Goal: Ask a question

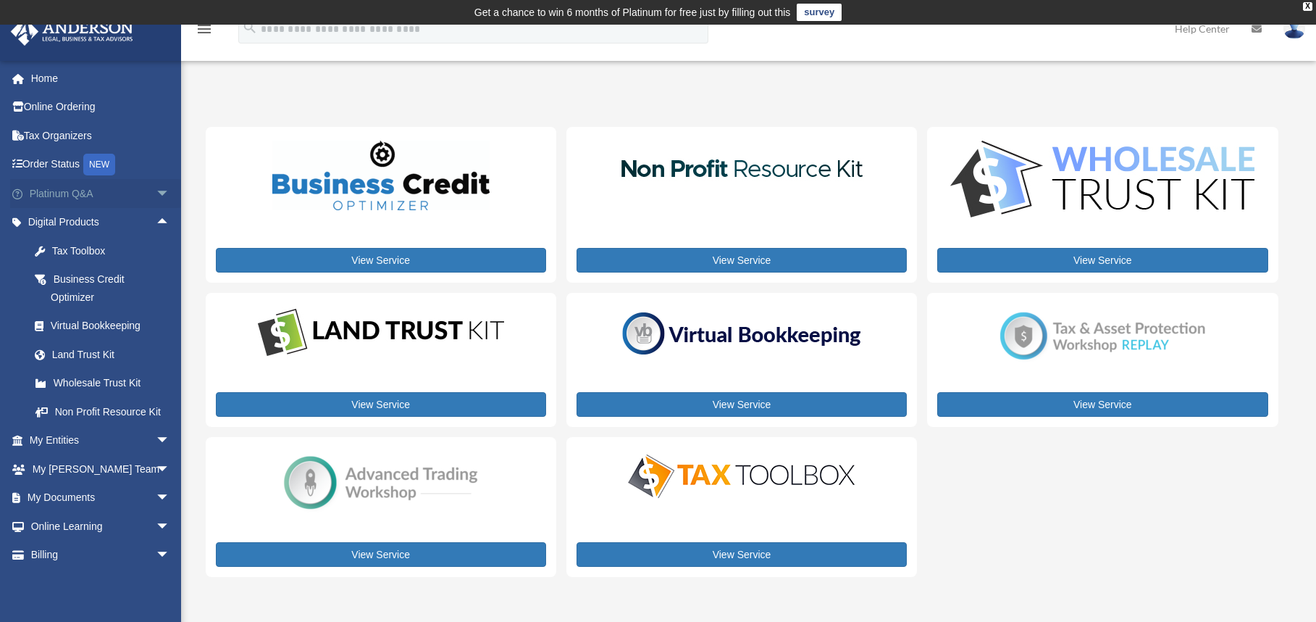
click at [54, 200] on link "Platinum Q&A arrow_drop_down" at bounding box center [101, 193] width 182 height 29
click at [156, 193] on span "arrow_drop_down" at bounding box center [170, 194] width 29 height 30
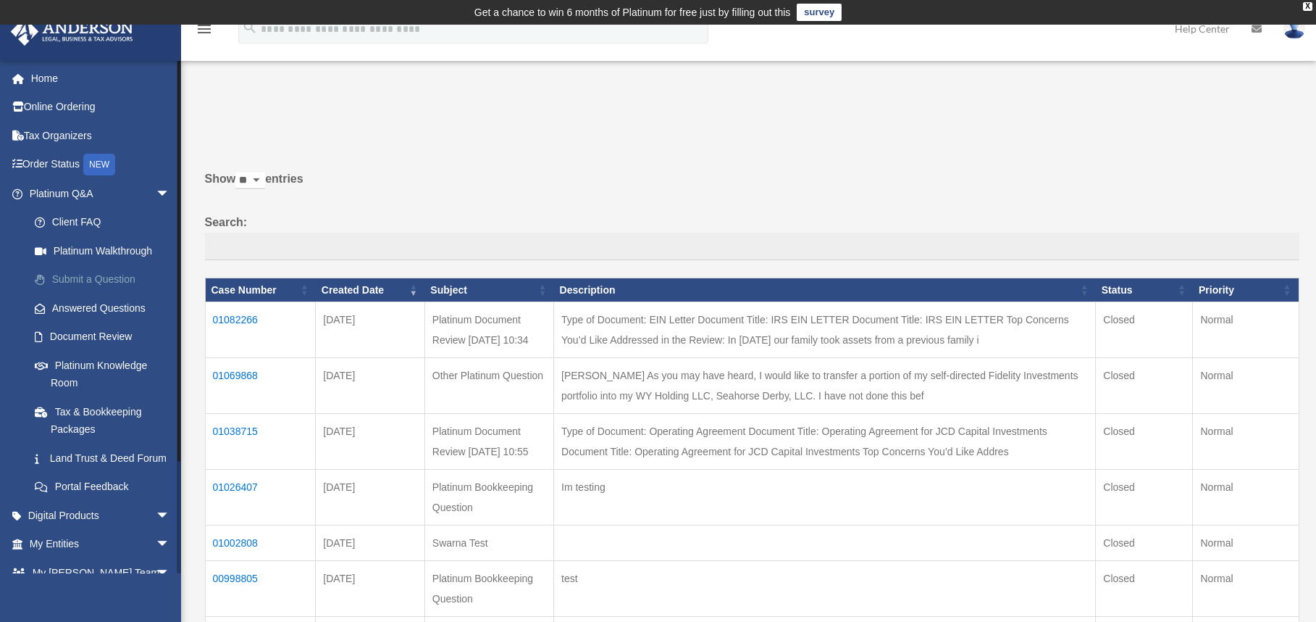
click at [112, 272] on link "Submit a Question" at bounding box center [106, 279] width 172 height 29
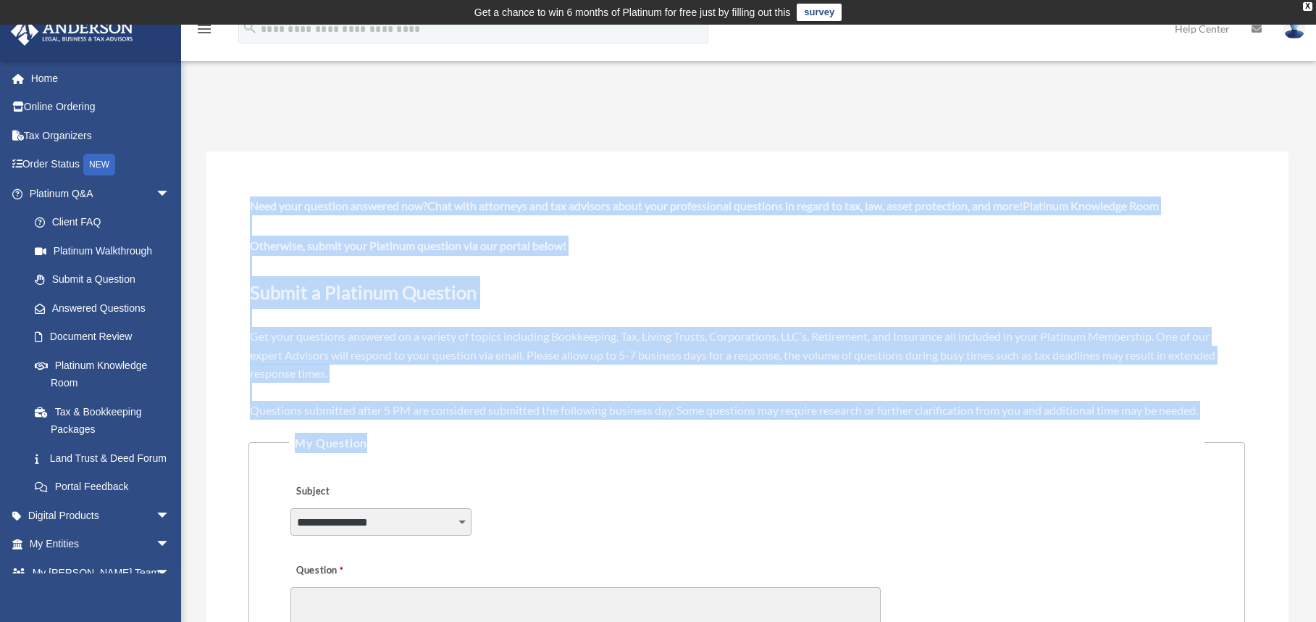
drag, startPoint x: 243, startPoint y: 195, endPoint x: 1221, endPoint y: 396, distance: 998.4
copy span "Need your question answered now? Chat with attorneys and tax advisors about you…"
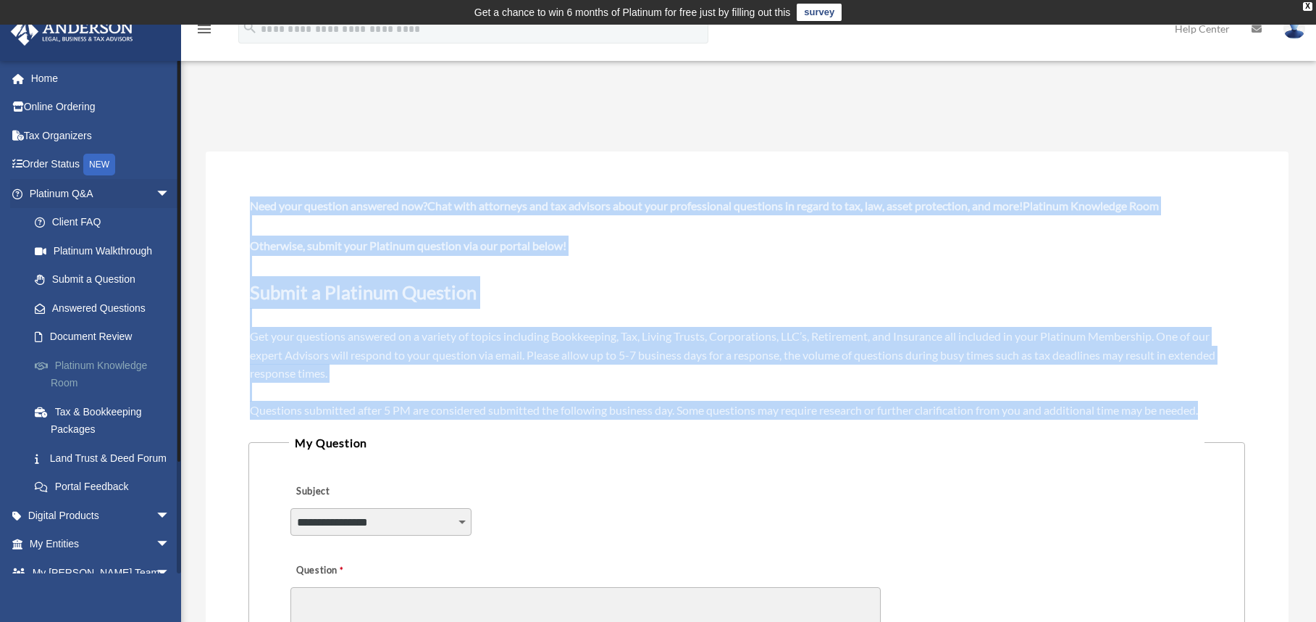
click at [104, 364] on link "Platinum Knowledge Room" at bounding box center [106, 374] width 172 height 46
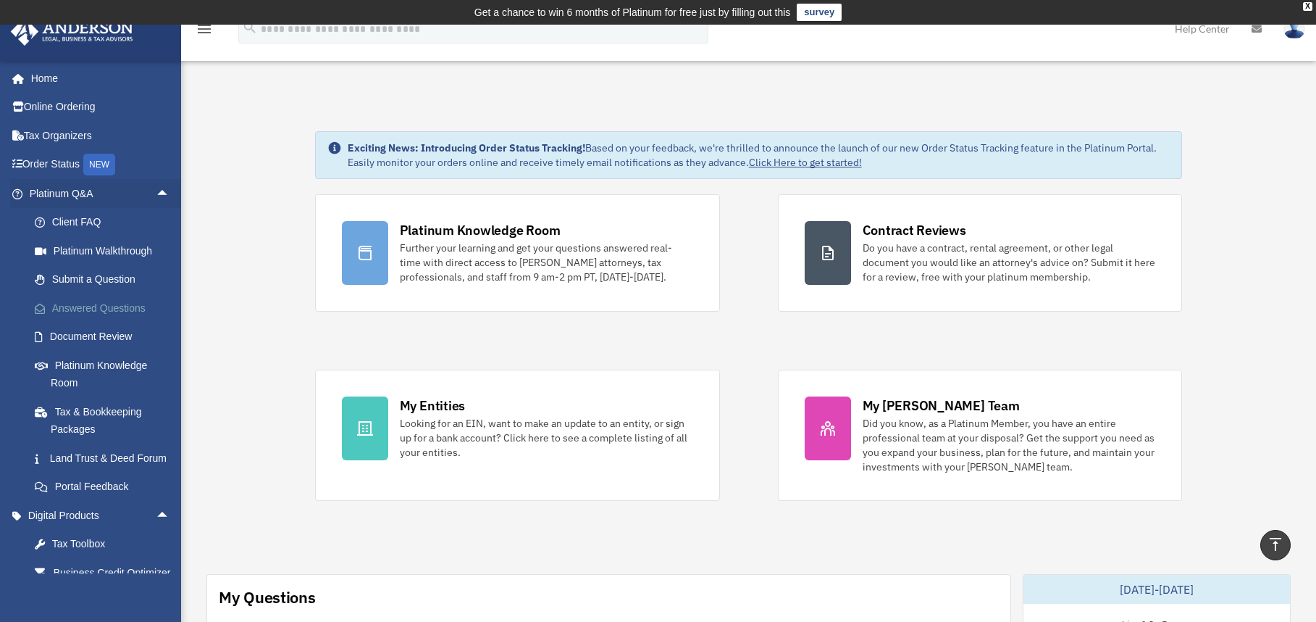
scroll to position [869, 0]
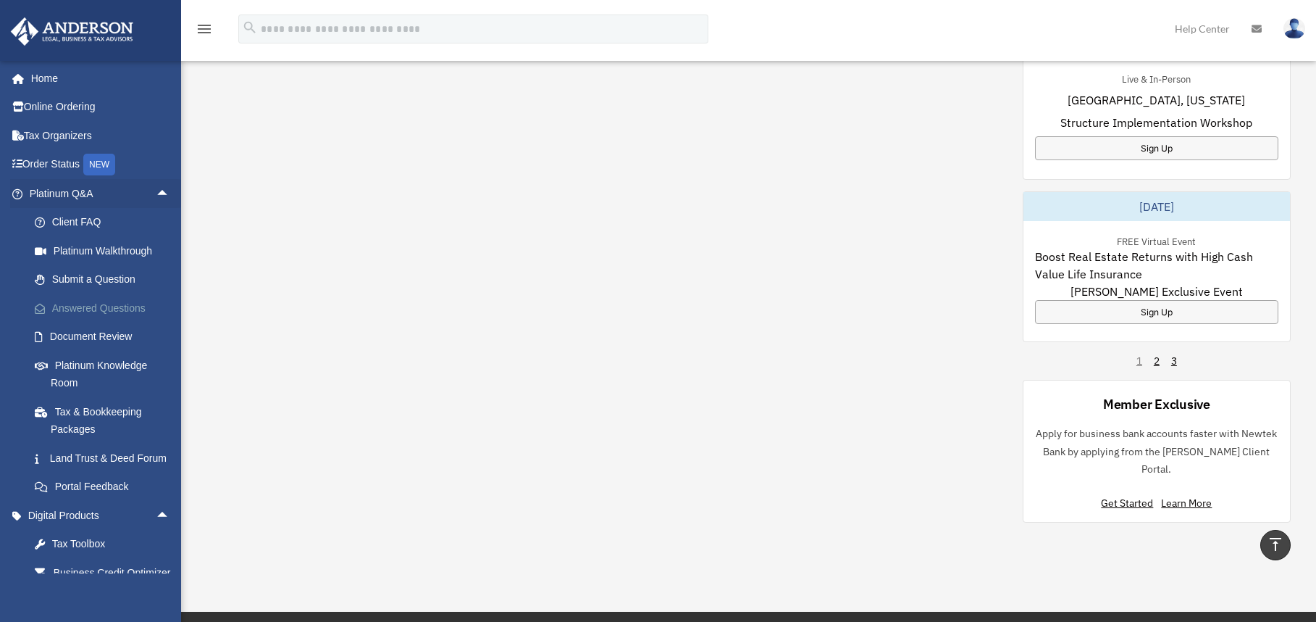
click at [108, 314] on link "Answered Questions" at bounding box center [106, 307] width 172 height 29
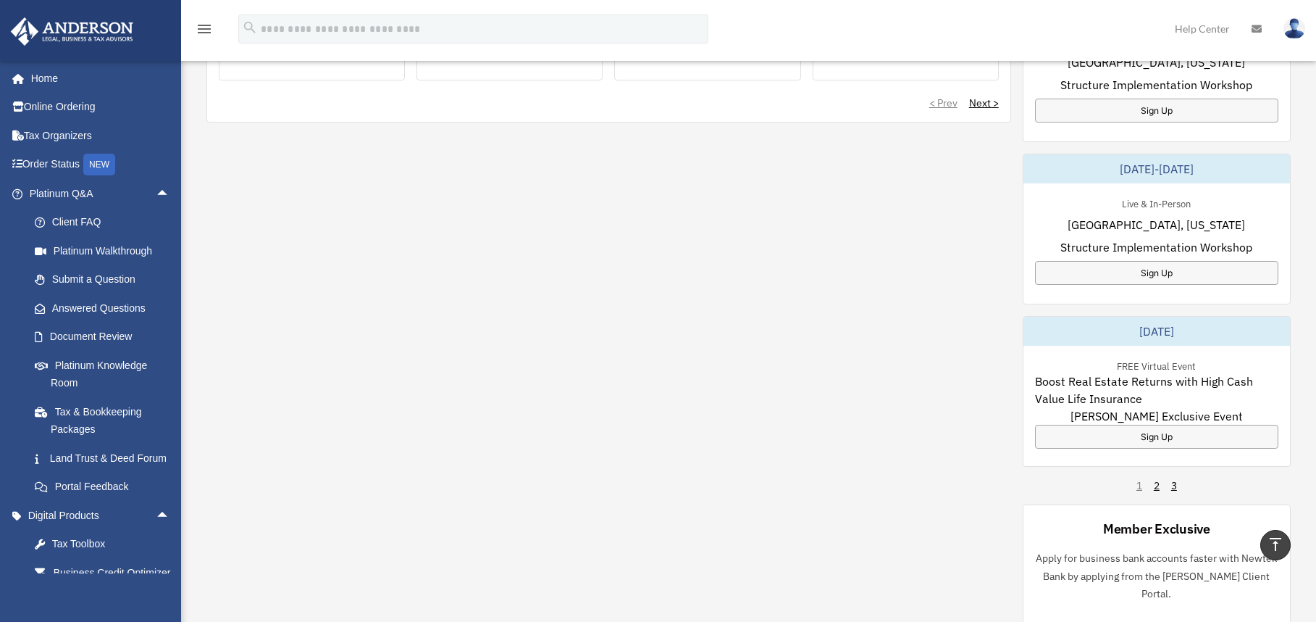
scroll to position [724, 0]
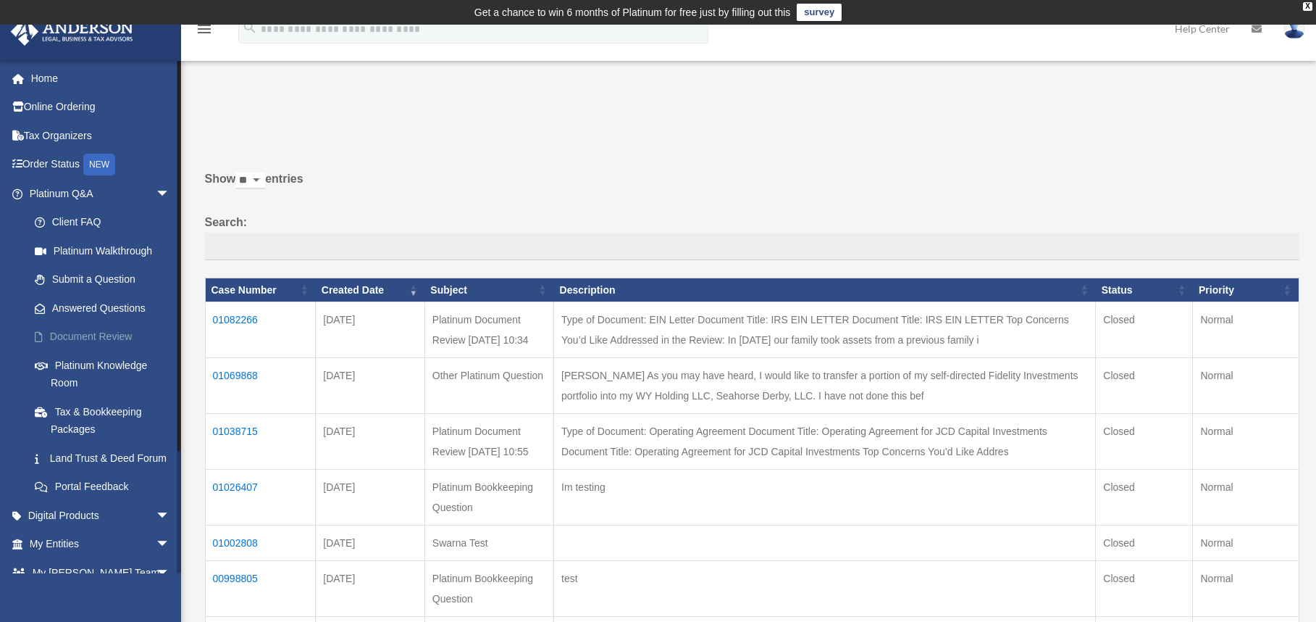
click at [85, 334] on link "Document Review" at bounding box center [106, 336] width 172 height 29
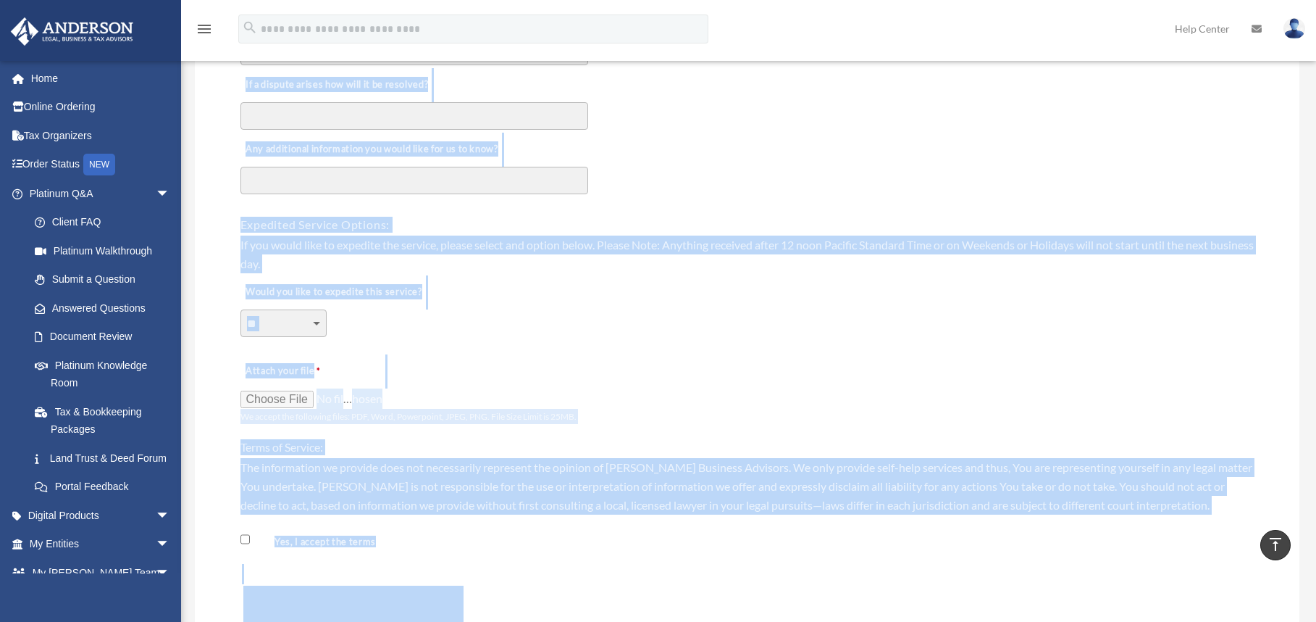
scroll to position [977, 0]
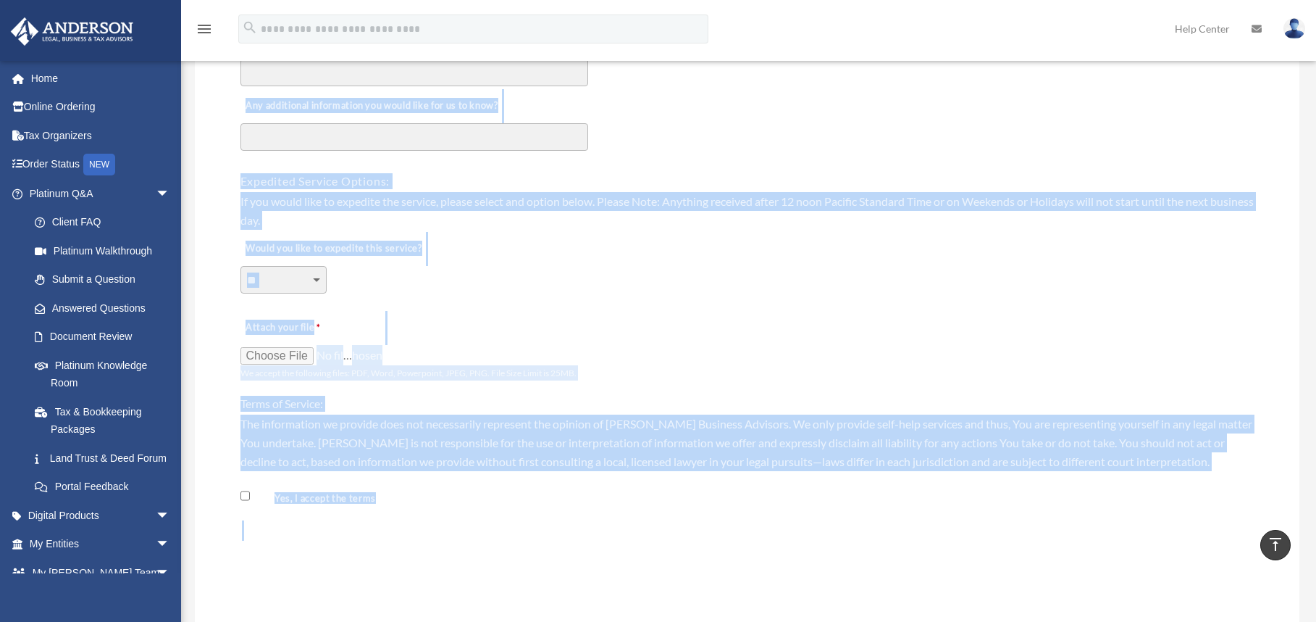
drag, startPoint x: 393, startPoint y: 220, endPoint x: 685, endPoint y: 524, distance: 421.7
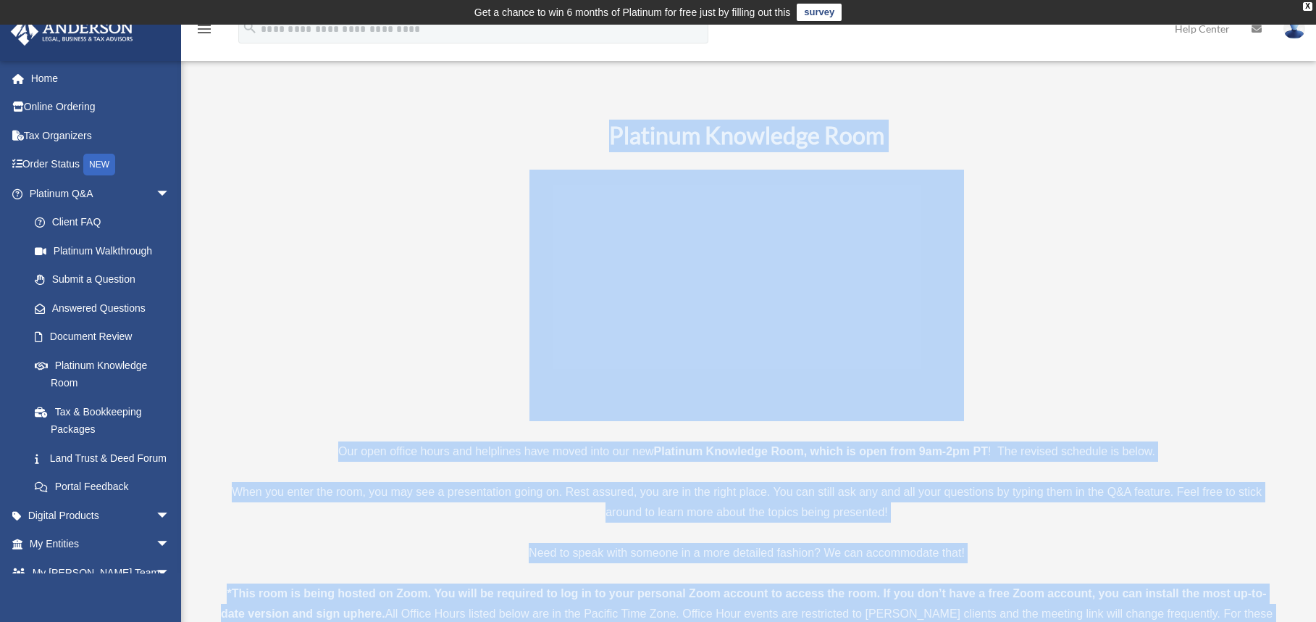
drag, startPoint x: 588, startPoint y: 133, endPoint x: 1161, endPoint y: 606, distance: 743.1
copy div "Platinum Knowledge Room Our open office hours and helplines have moved into our…"
click at [81, 276] on link "Submit a Question" at bounding box center [106, 279] width 172 height 29
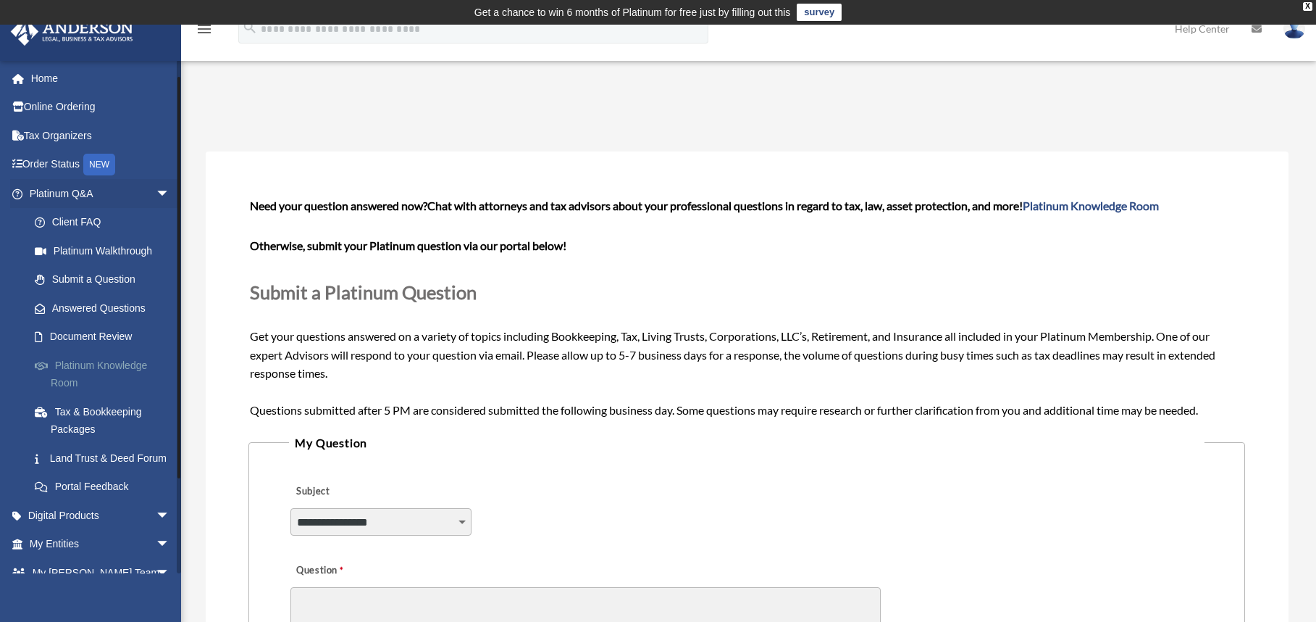
scroll to position [72, 0]
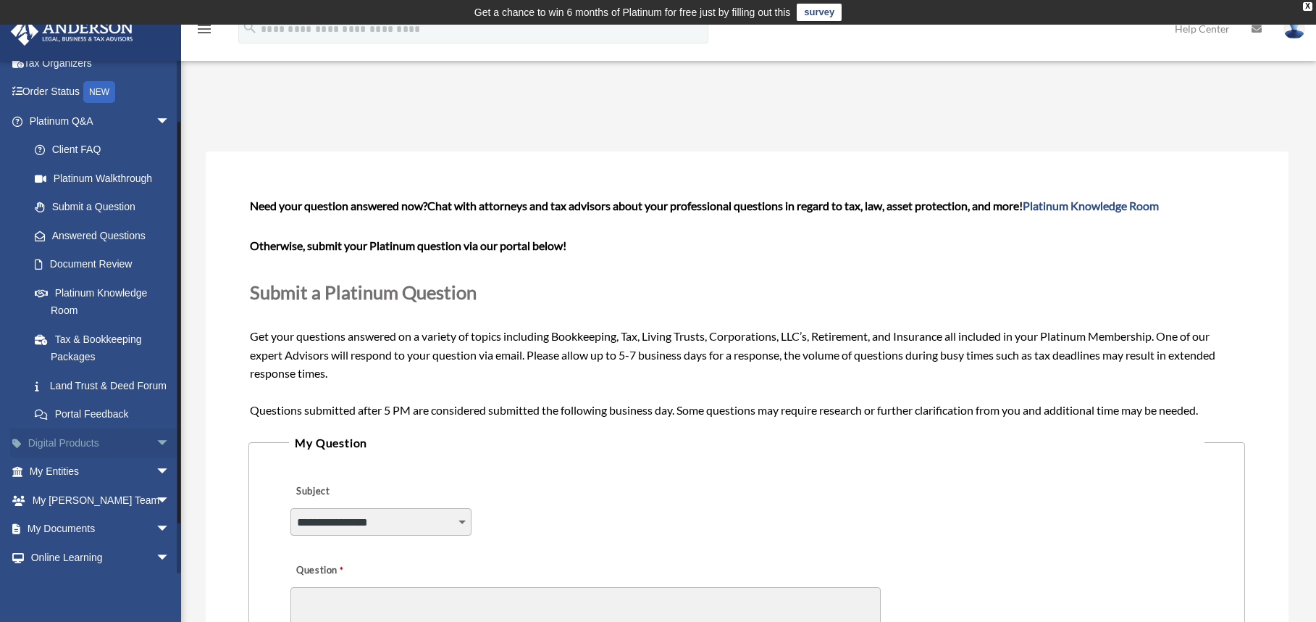
click at [156, 438] on span "arrow_drop_down" at bounding box center [170, 443] width 29 height 30
